Goal: Information Seeking & Learning: Learn about a topic

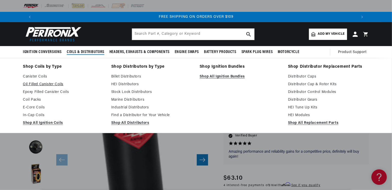
click at [31, 84] on link "Oil Filled Canister Coils" at bounding box center [63, 84] width 81 height 6
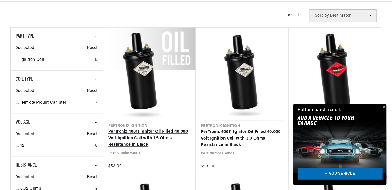
scroll to position [0, 321]
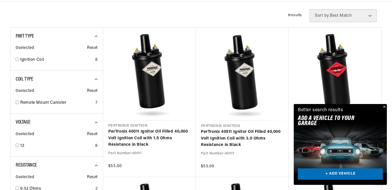
click at [384, 106] on div "Close dialog FIND THE RIGHT PARTS Take our quick quiz using the button below, a…" at bounding box center [196, 95] width 392 height 190
click at [384, 106] on button "Close" at bounding box center [384, 107] width 6 height 6
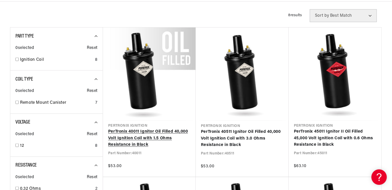
scroll to position [0, 0]
click at [147, 134] on link "PerTronix 40011 Ignitor Oil Filled 40,000 Volt Ignition Coil with 1.5 Ohms Resi…" at bounding box center [149, 138] width 82 height 20
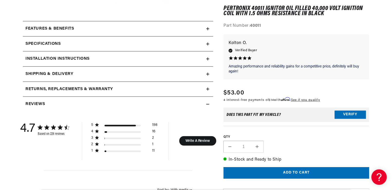
click at [38, 41] on h2 "Specifications" at bounding box center [42, 44] width 35 height 7
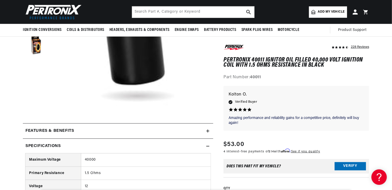
scroll to position [128, 0]
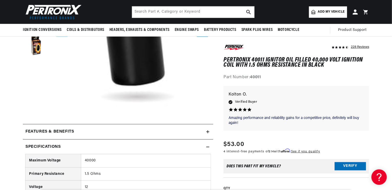
click at [69, 130] on h2 "Features & Benefits" at bounding box center [49, 131] width 49 height 7
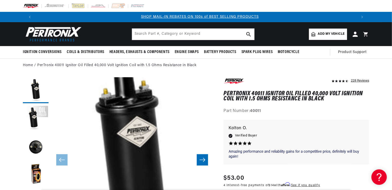
scroll to position [0, 321]
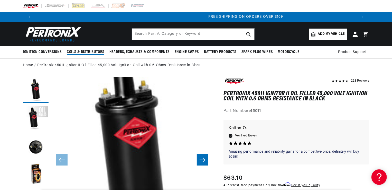
scroll to position [0, 641]
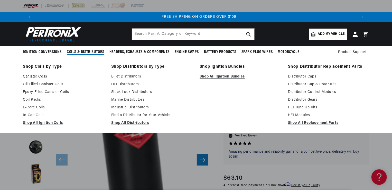
click at [40, 77] on link "Canister Coils" at bounding box center [63, 76] width 81 height 6
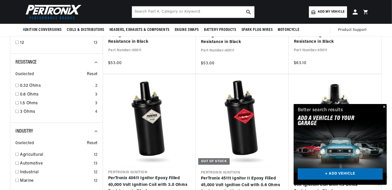
click at [385, 105] on button "Close" at bounding box center [384, 107] width 6 height 6
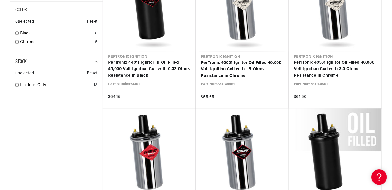
scroll to position [565, 0]
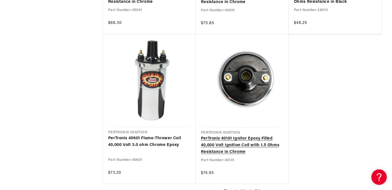
click at [242, 141] on link "PerTronix 40101 Ignitor Epoxy Filled 40,000 Volt Ignition Coil with 1.5 Ohms Re…" at bounding box center [242, 145] width 83 height 20
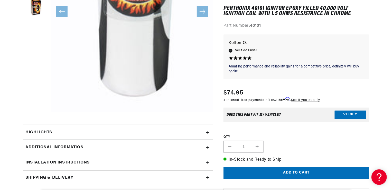
scroll to position [0, 321]
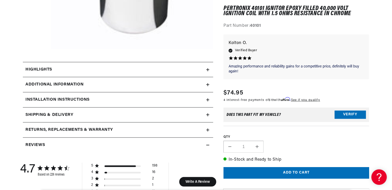
click at [180, 71] on div "Highlights" at bounding box center [114, 69] width 183 height 7
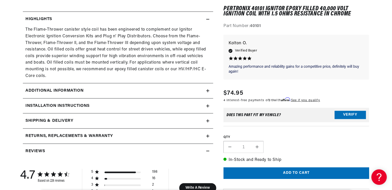
scroll to position [283, 0]
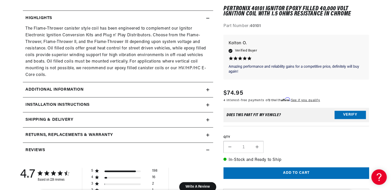
click at [61, 86] on h2 "Additional Information" at bounding box center [54, 89] width 58 height 7
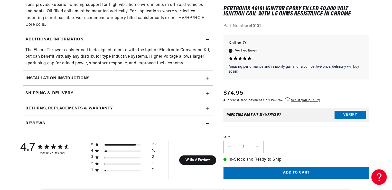
scroll to position [334, 0]
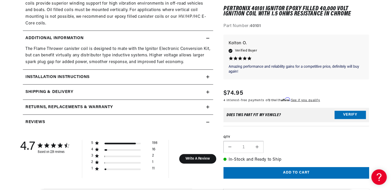
click at [65, 74] on h2 "Installation instructions" at bounding box center [57, 77] width 64 height 7
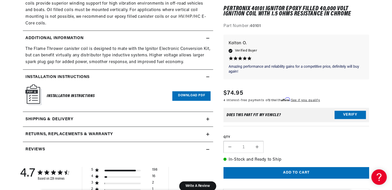
scroll to position [0, 321]
click at [183, 91] on link "Download PDF" at bounding box center [191, 96] width 38 height 10
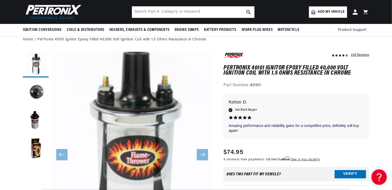
scroll to position [0, 0]
click at [38, 90] on button "Load image 2 in gallery view" at bounding box center [36, 93] width 26 height 26
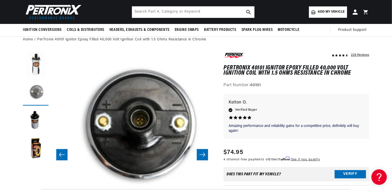
scroll to position [0, 321]
click at [36, 64] on button "Load image 1 in gallery view" at bounding box center [36, 65] width 26 height 26
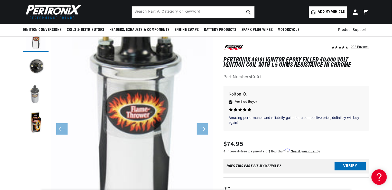
scroll to position [0, 641]
click at [36, 98] on button "Load image 3 in gallery view" at bounding box center [36, 95] width 26 height 26
